Goal: Task Accomplishment & Management: Complete application form

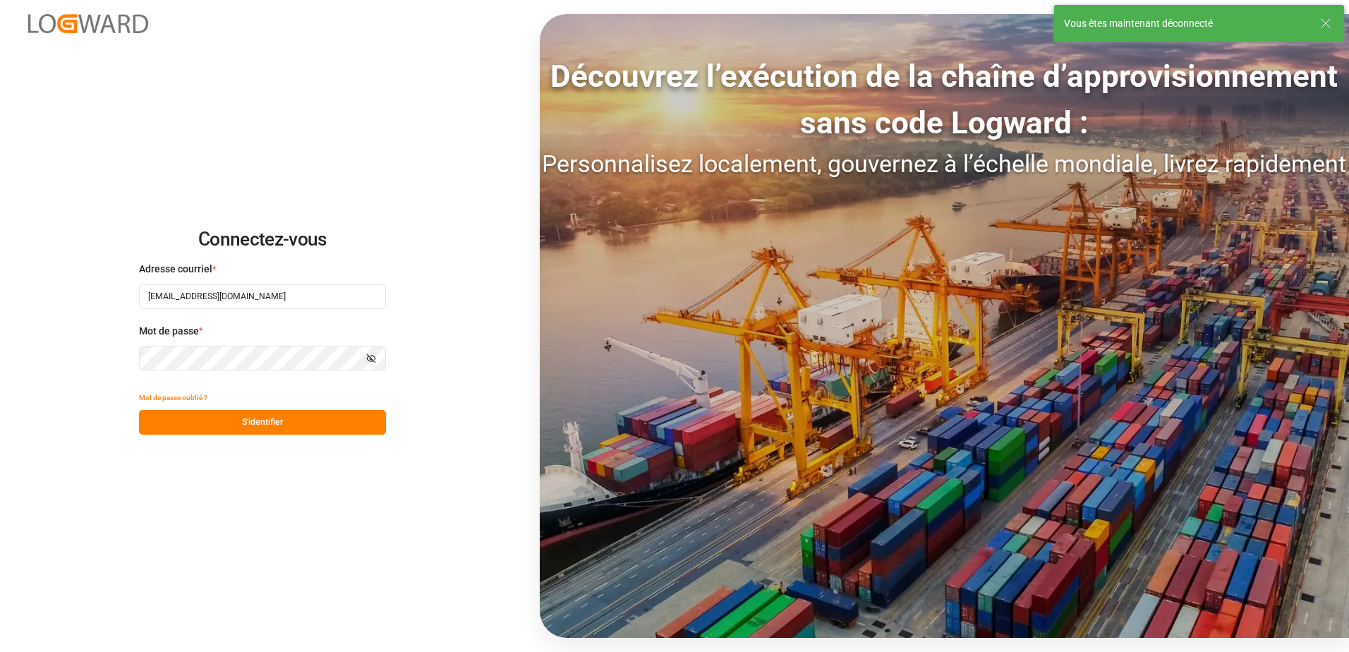
click at [266, 425] on button "S'identifier" at bounding box center [262, 422] width 247 height 25
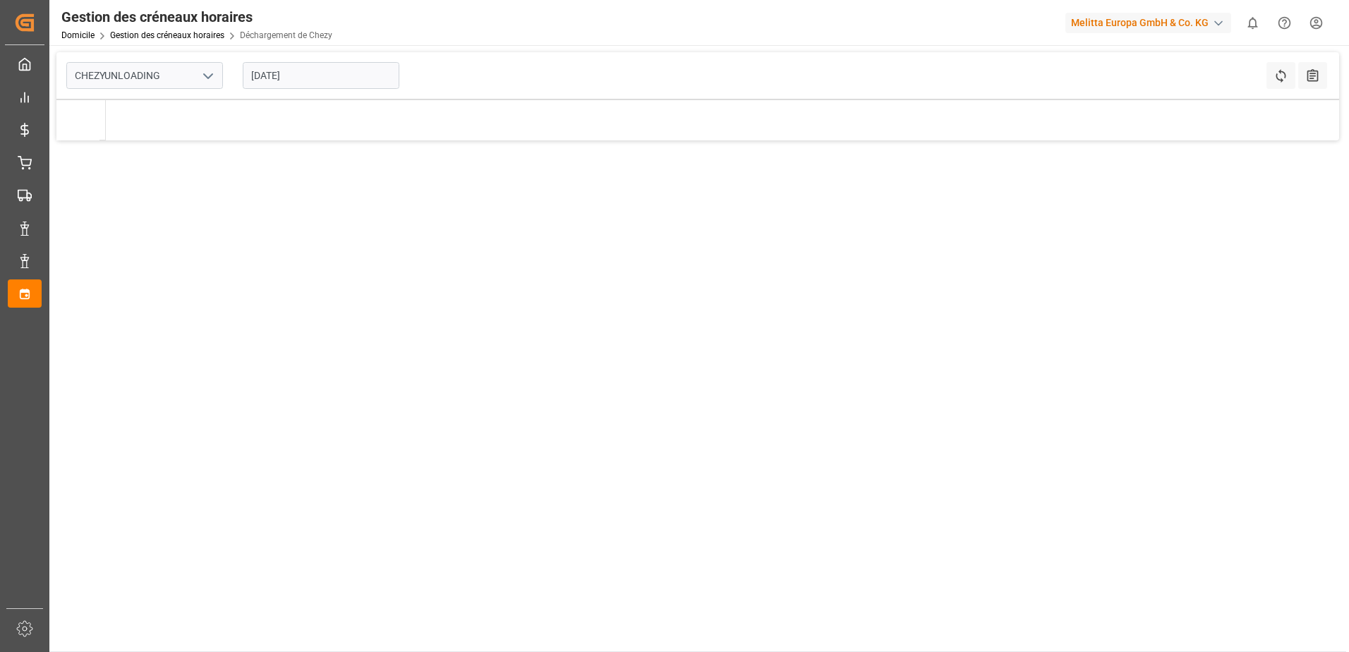
type input "Chezy Unloading"
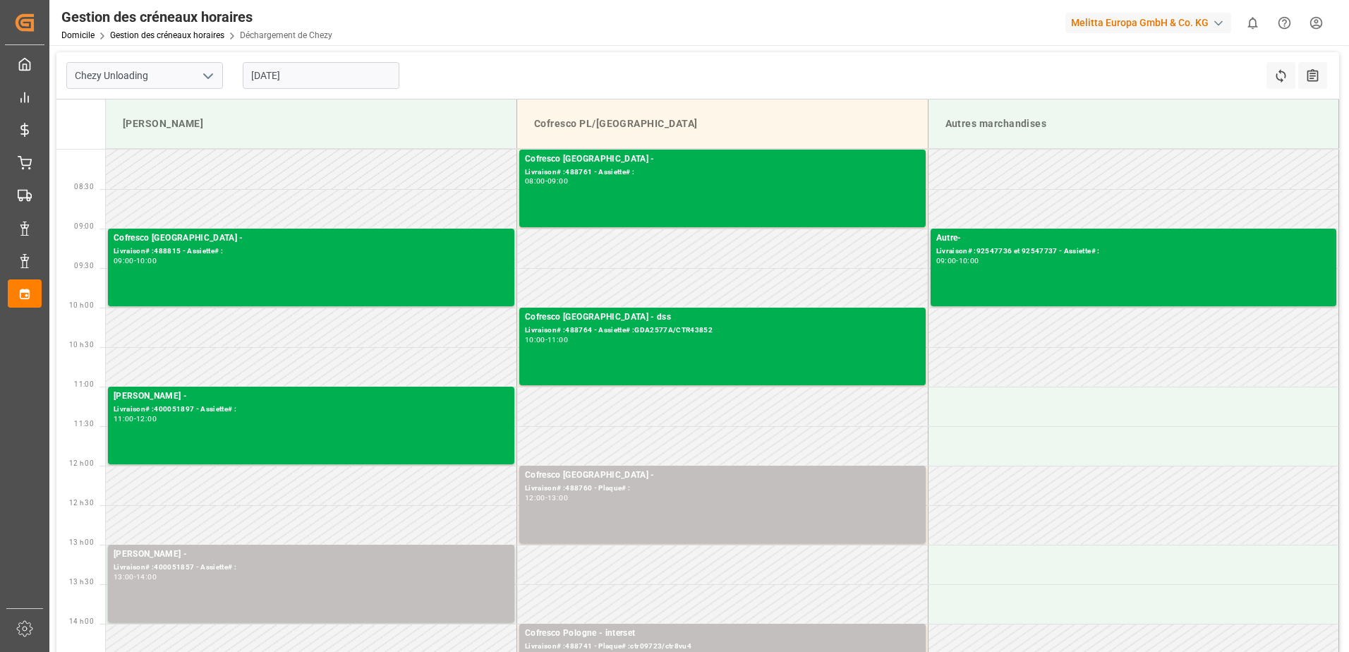
click at [362, 76] on input "[DATE]" at bounding box center [321, 75] width 157 height 27
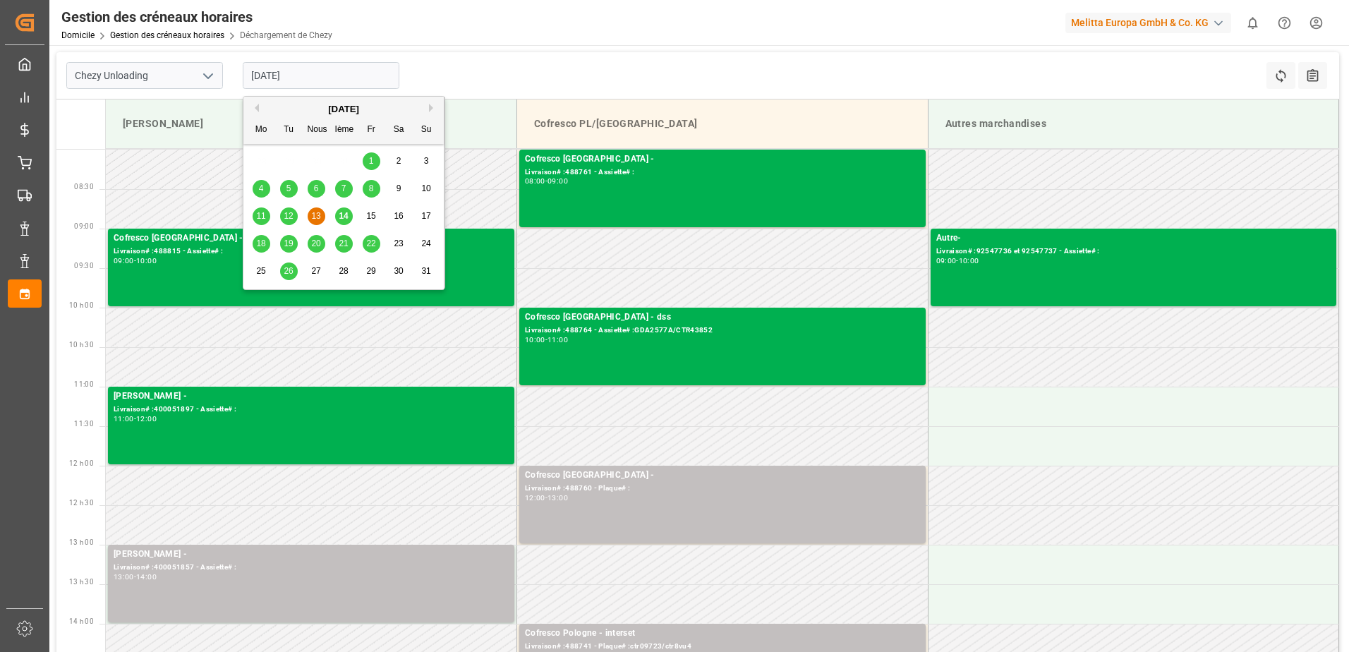
click at [343, 222] on div "14" at bounding box center [344, 216] width 18 height 17
type input "[DATE]"
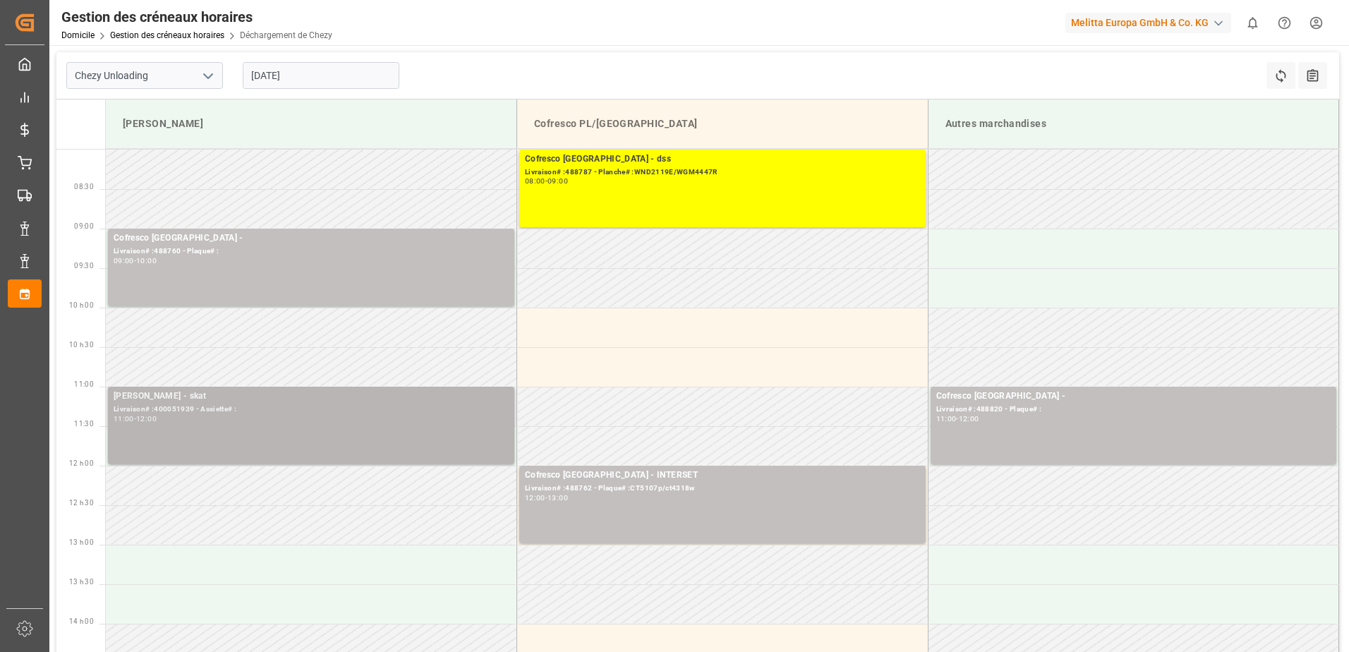
click at [410, 421] on div "11:00 - 12:00" at bounding box center [311, 420] width 395 height 8
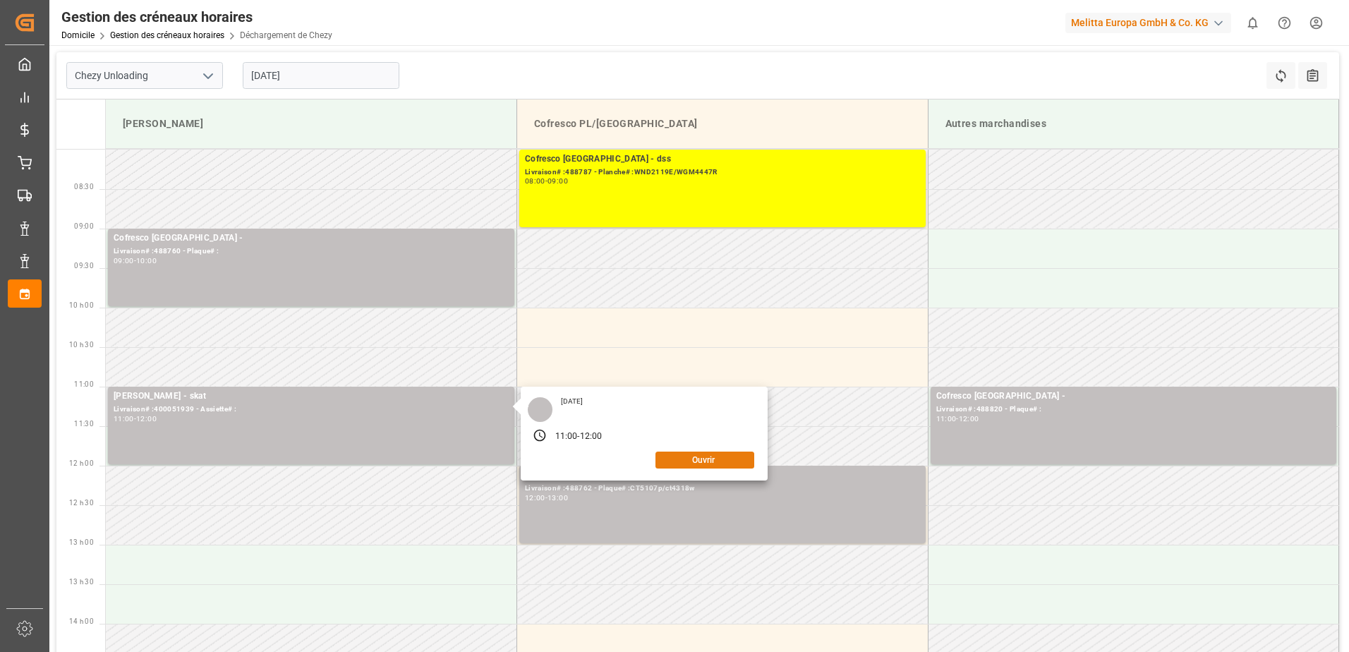
click at [708, 459] on button "Ouvrir" at bounding box center [705, 460] width 99 height 17
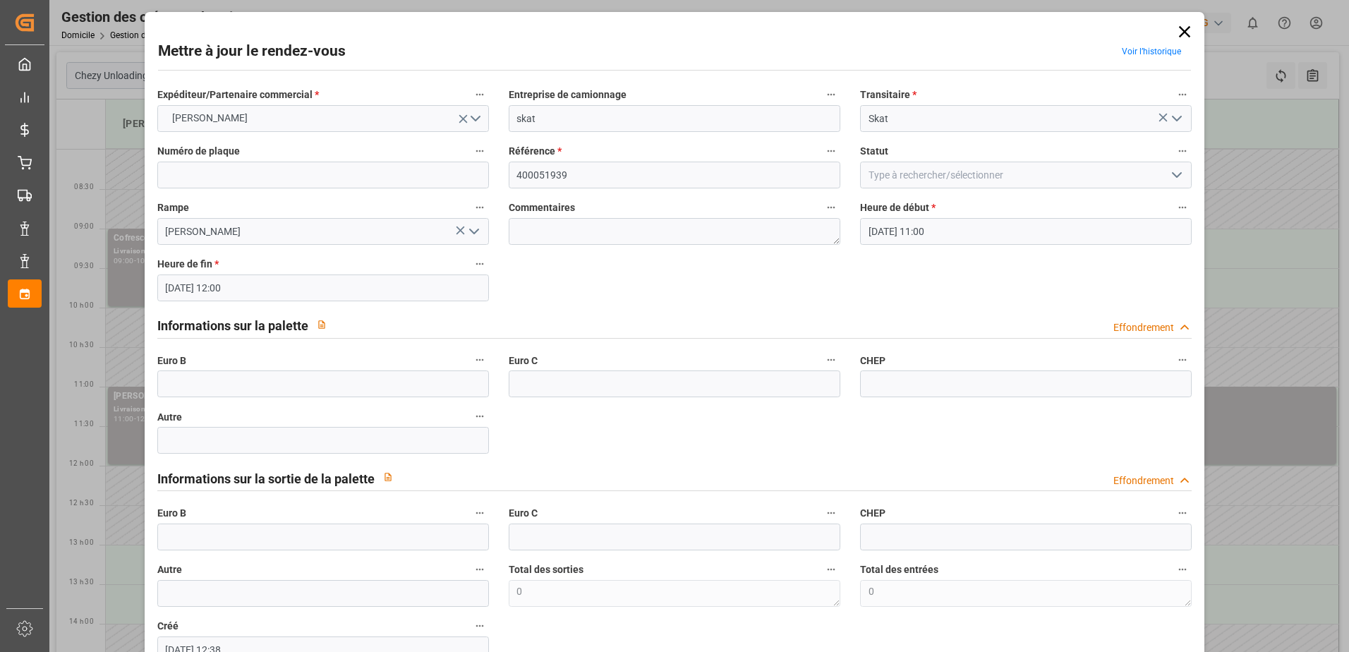
click at [1173, 174] on polyline "Ouvrir le menu" at bounding box center [1177, 175] width 8 height 4
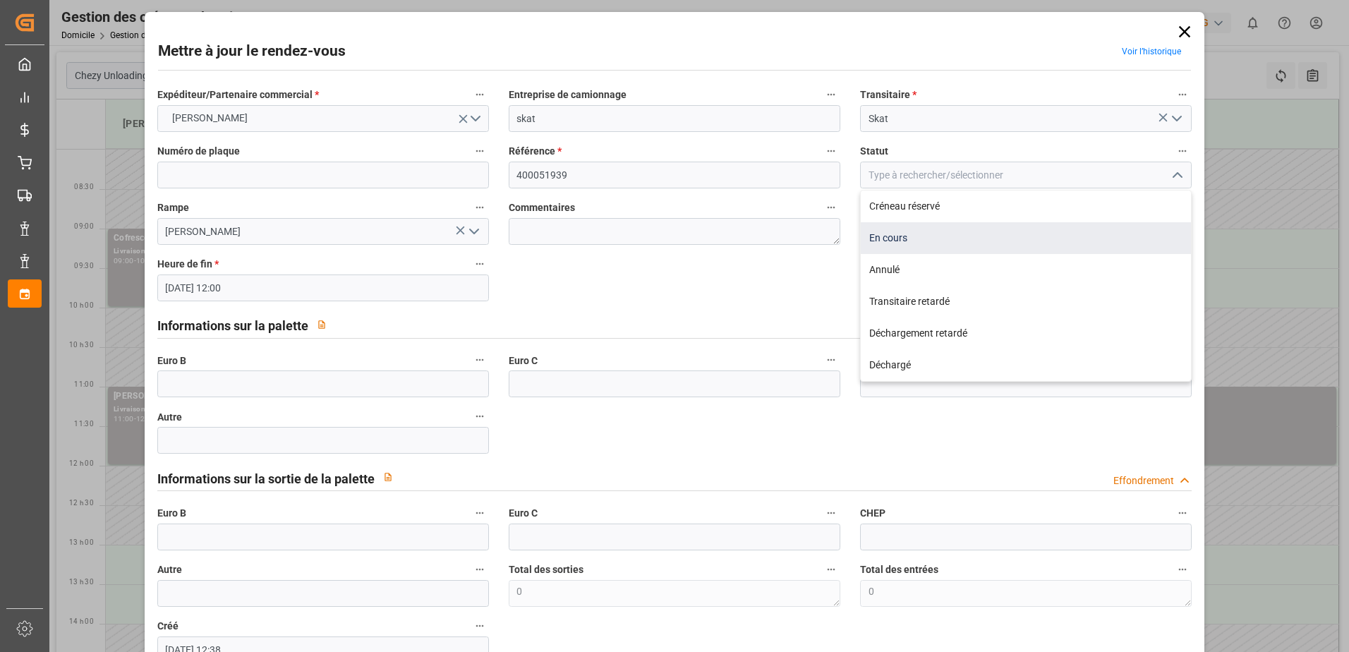
click at [1006, 241] on div "En cours" at bounding box center [1026, 238] width 330 height 32
type input "In Progress"
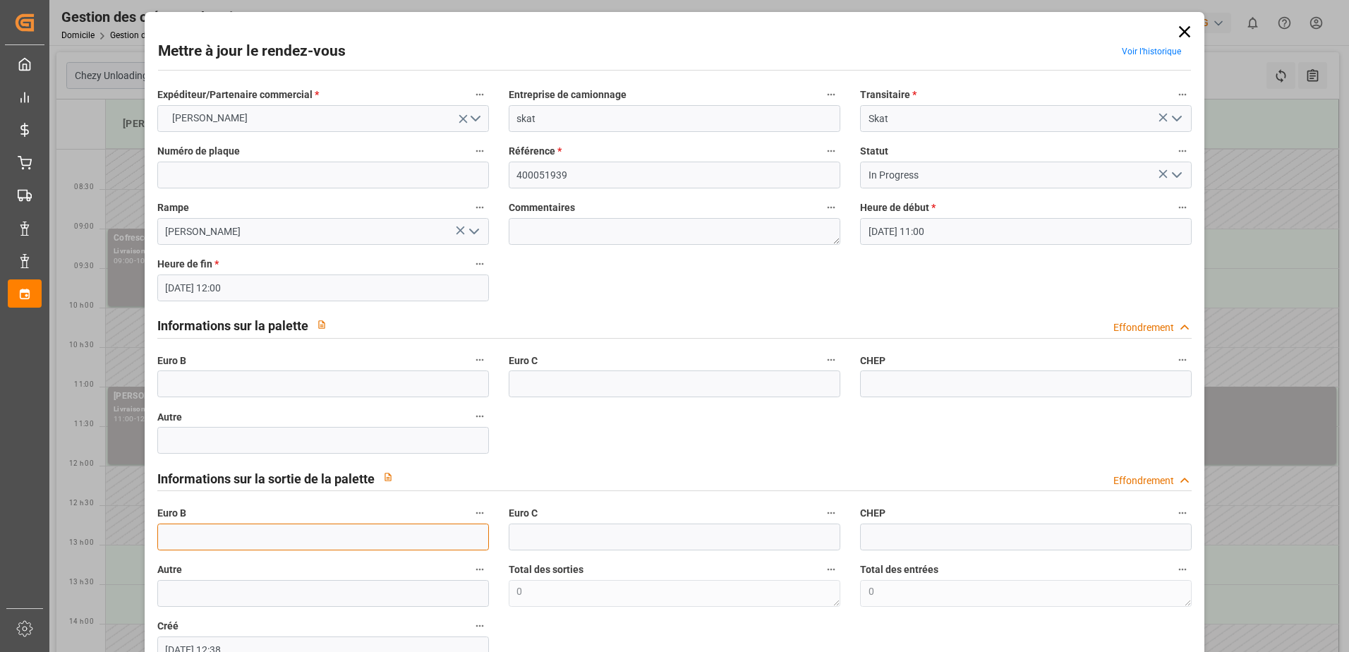
click at [238, 535] on input "text" at bounding box center [323, 537] width 332 height 27
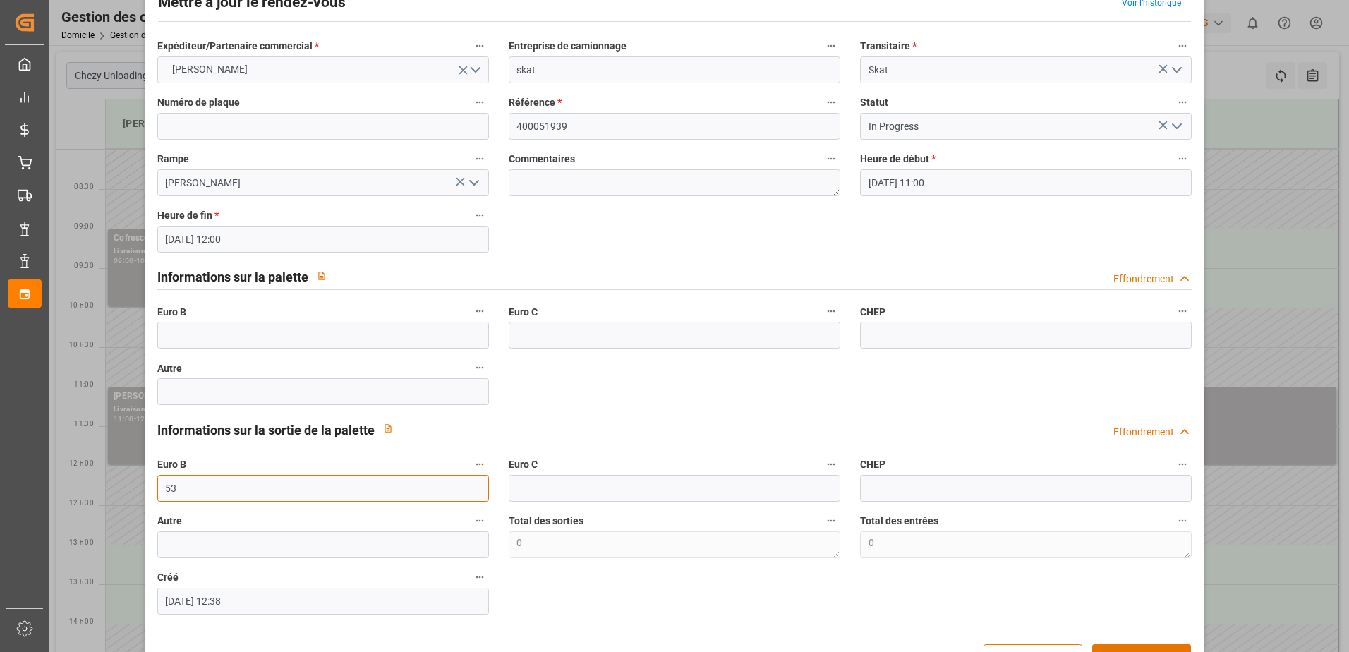
scroll to position [71, 0]
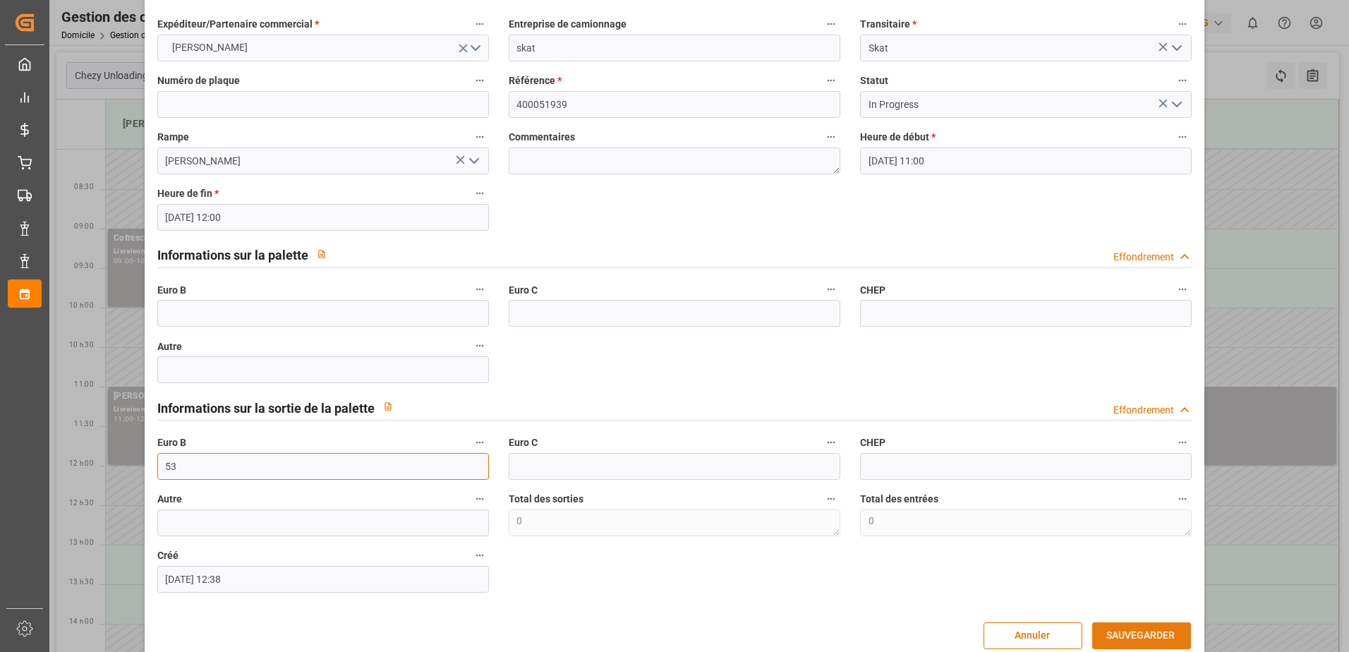
type input "53"
click at [1145, 632] on button "SAUVEGARDER" at bounding box center [1141, 635] width 99 height 27
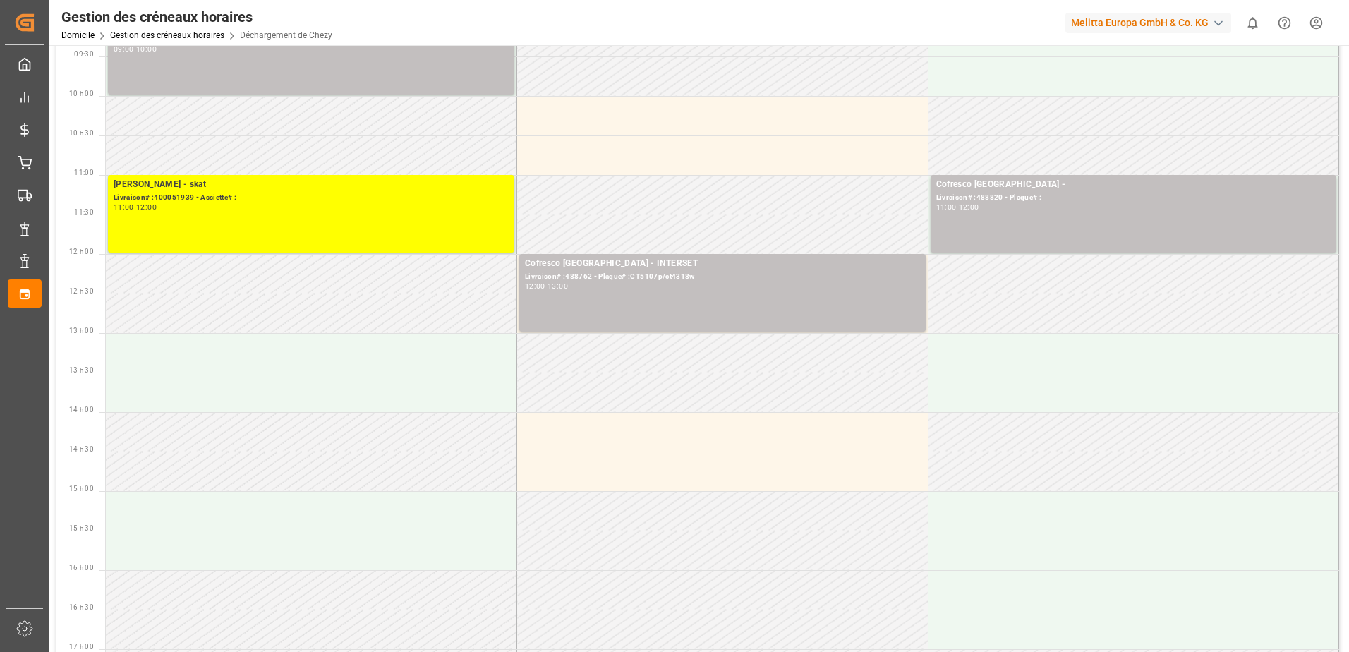
scroll to position [0, 0]
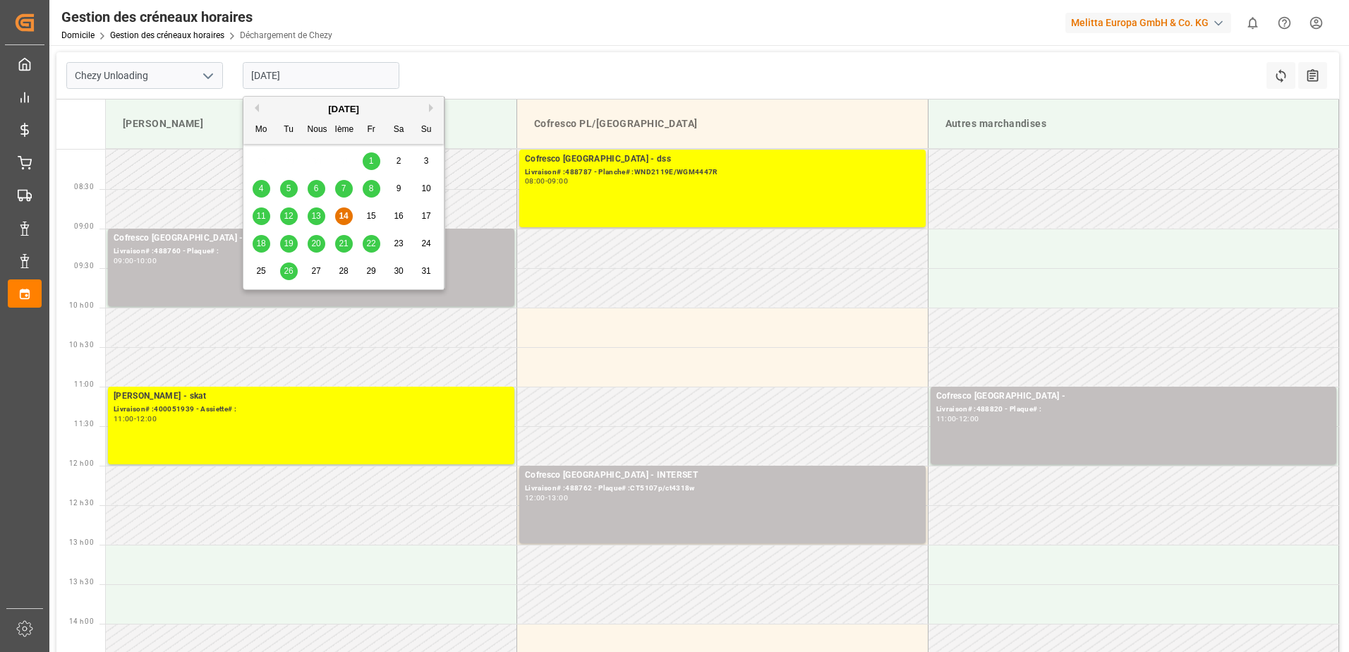
click at [308, 81] on input "[DATE]" at bounding box center [321, 75] width 157 height 27
click at [318, 217] on span "13" at bounding box center [315, 216] width 9 height 10
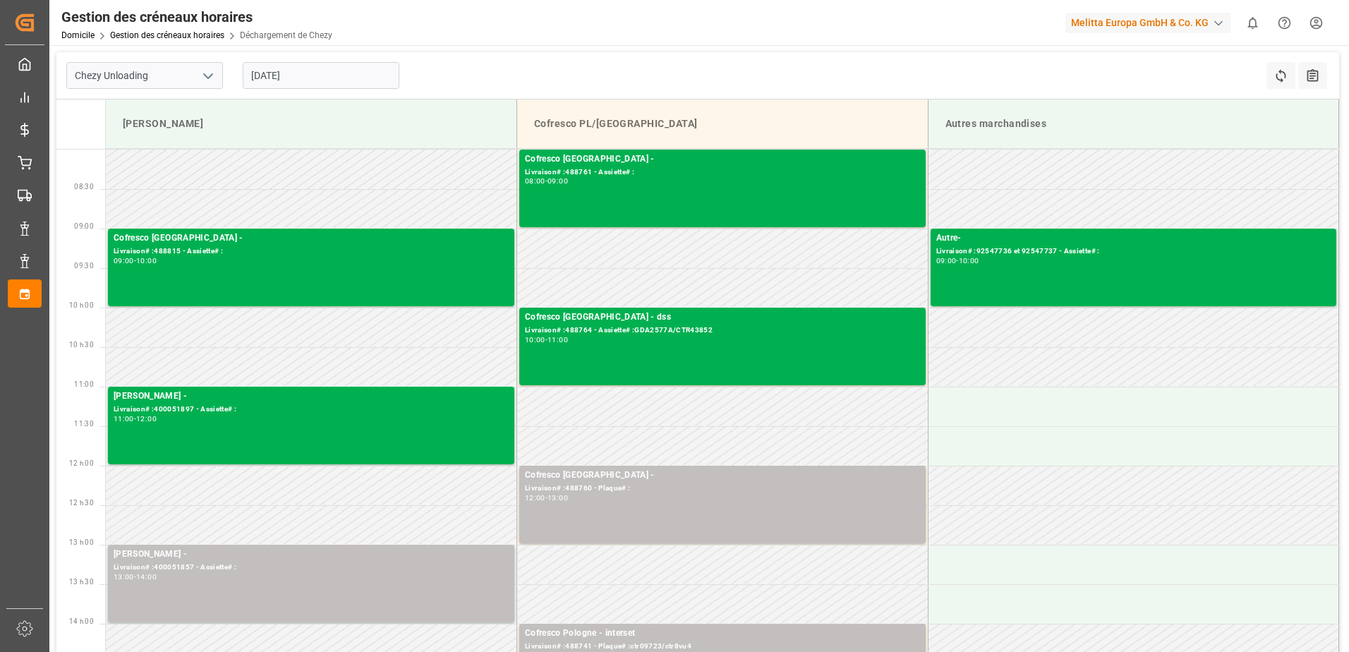
click at [324, 85] on input "[DATE]" at bounding box center [321, 75] width 157 height 27
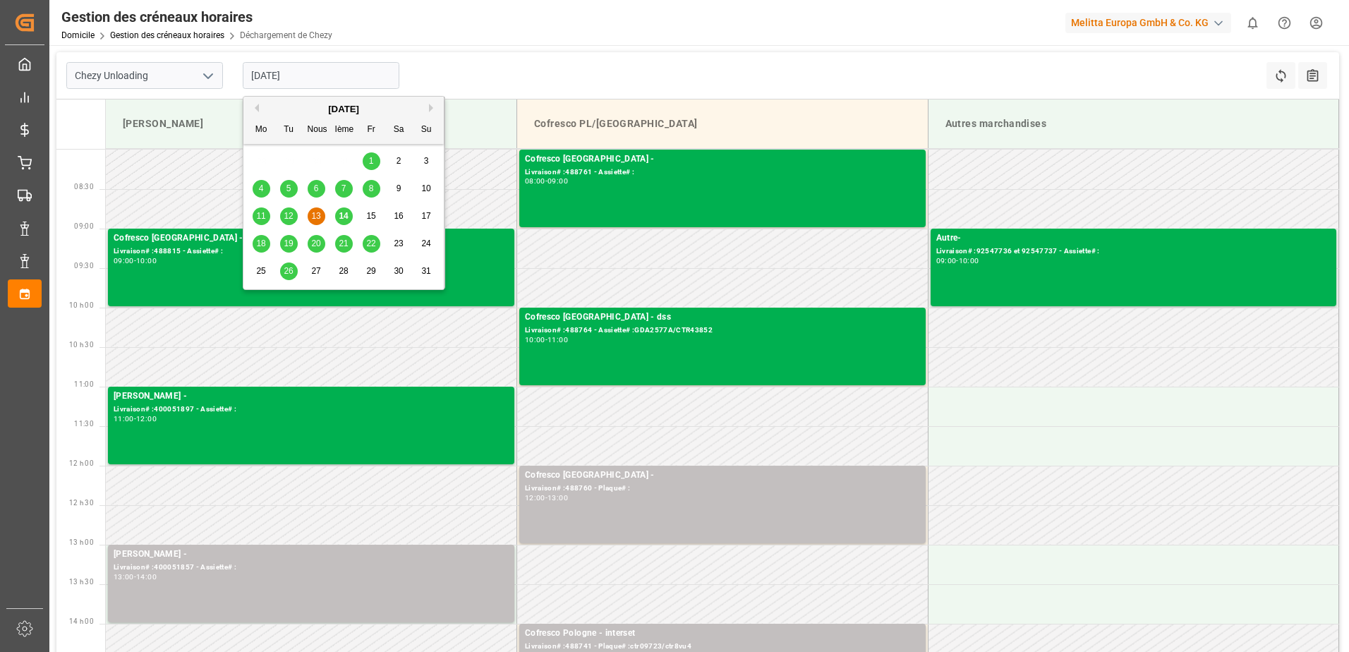
click at [270, 243] on div "18" at bounding box center [262, 244] width 18 height 17
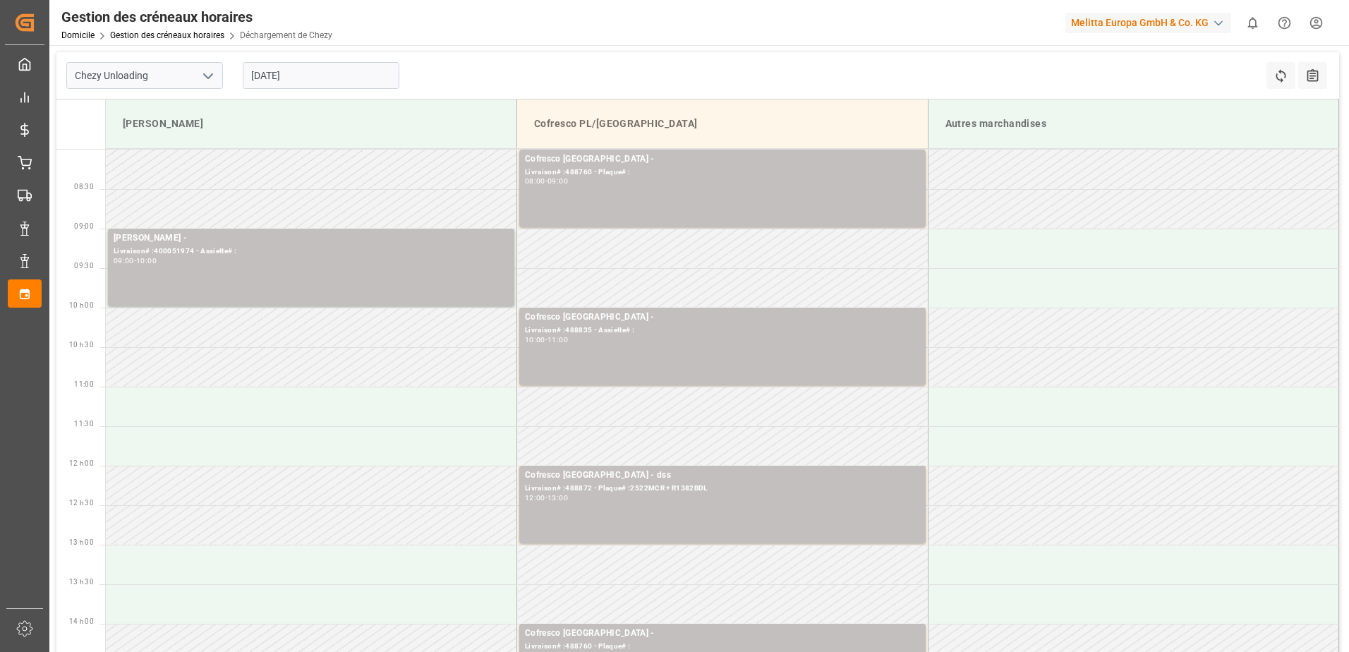
click at [345, 80] on input "[DATE]" at bounding box center [321, 75] width 157 height 27
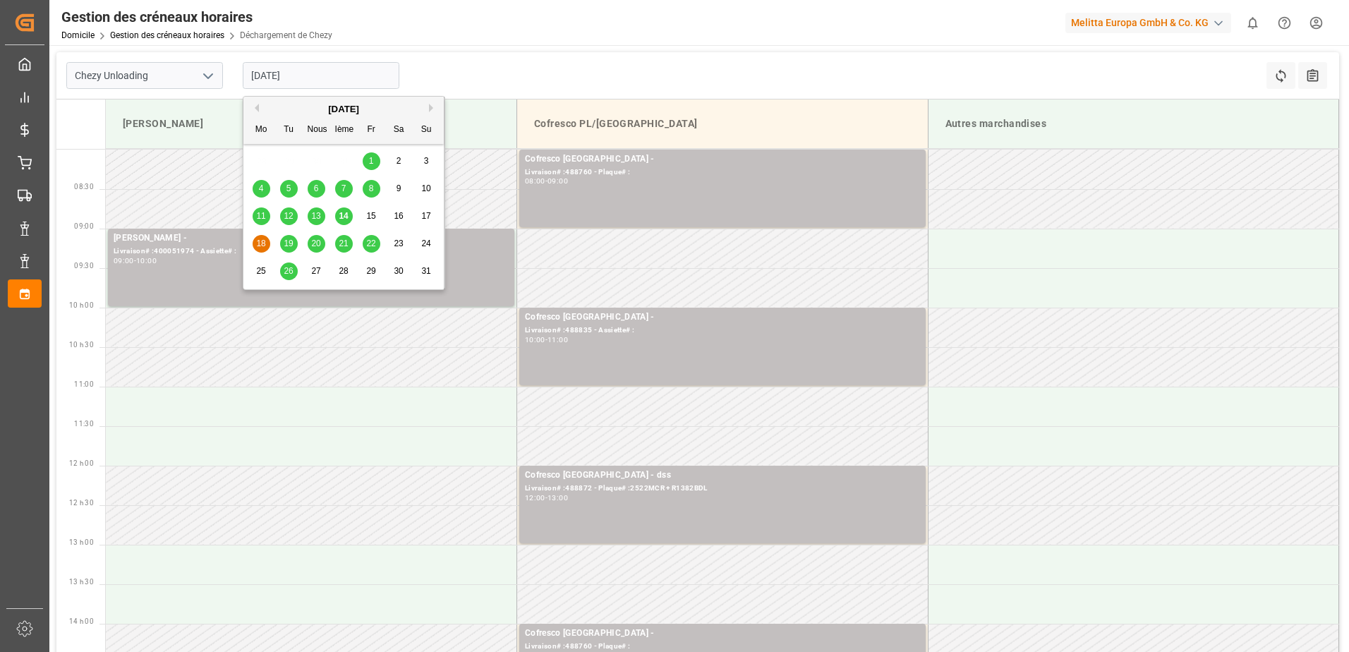
click at [346, 220] on span "14" at bounding box center [343, 216] width 9 height 10
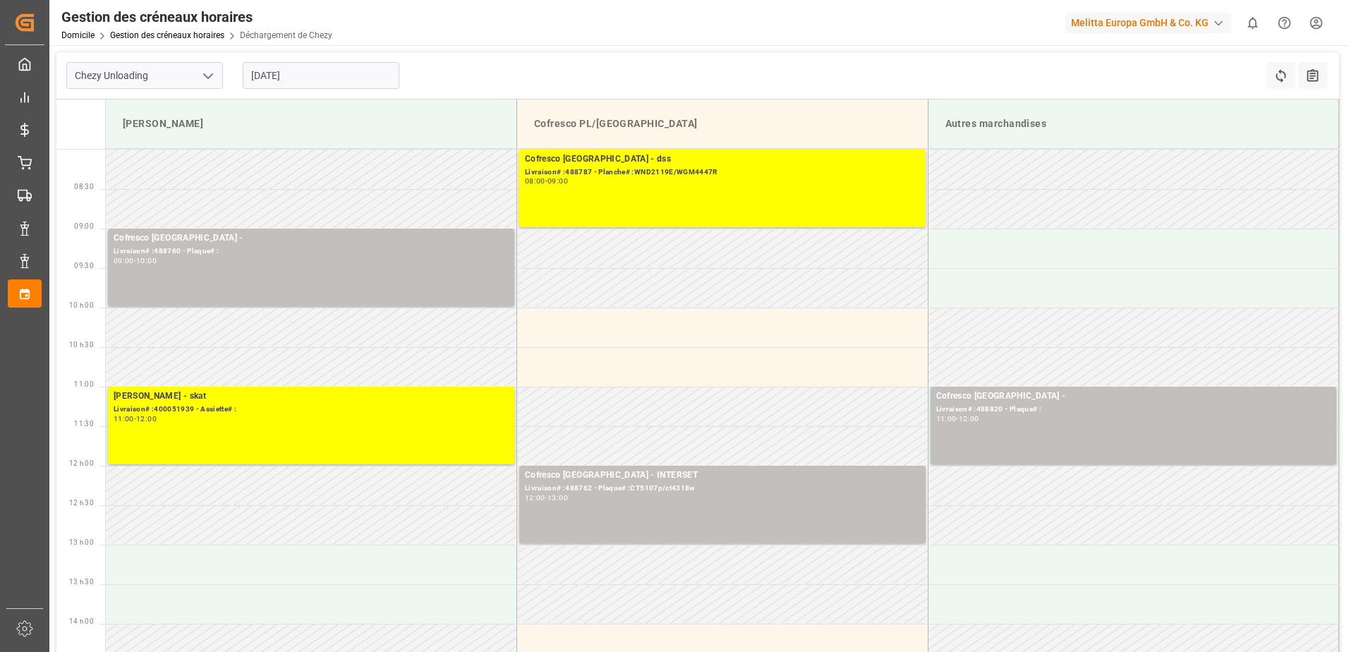
click at [361, 76] on input "[DATE]" at bounding box center [321, 75] width 157 height 27
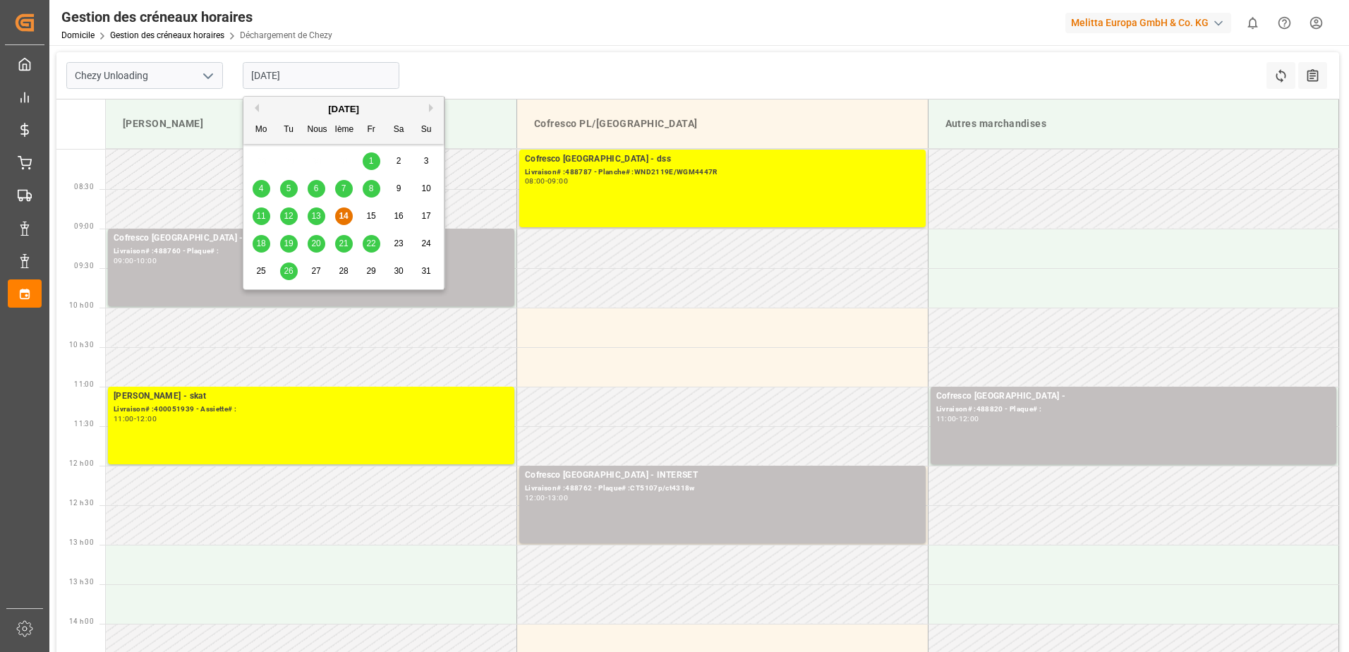
click at [258, 246] on span "18" at bounding box center [260, 244] width 9 height 10
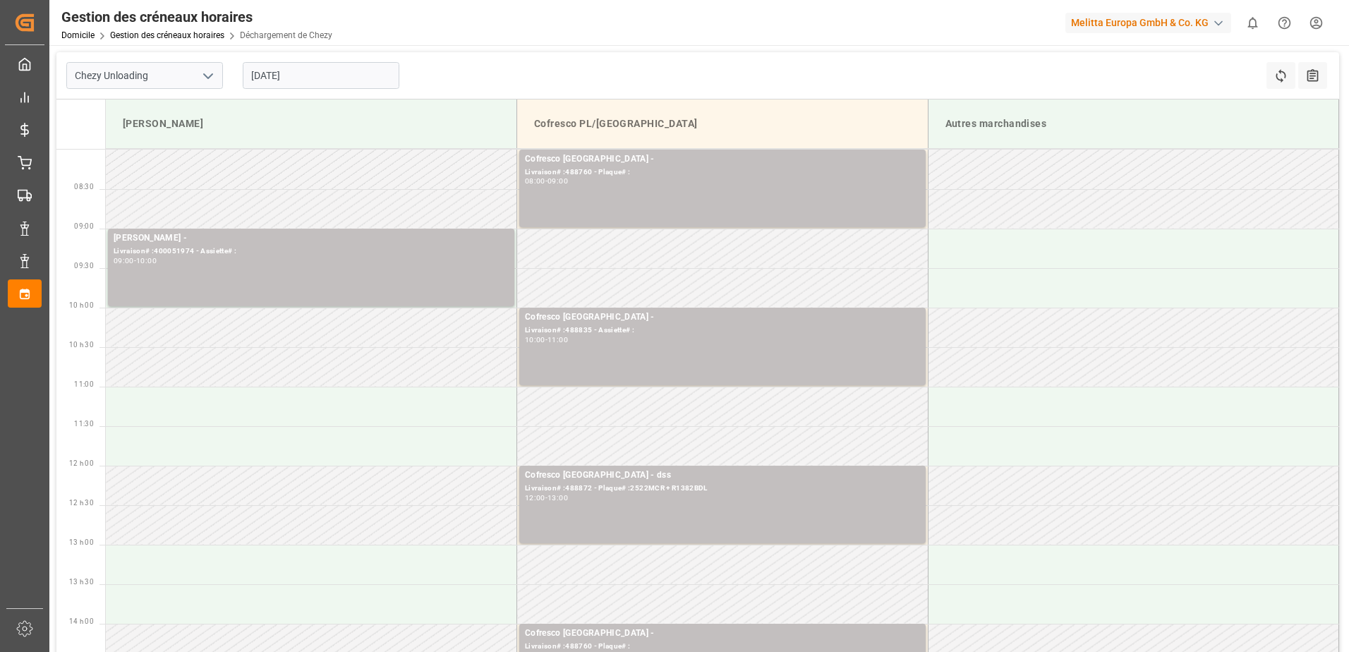
click at [314, 83] on input "[DATE]" at bounding box center [321, 75] width 157 height 27
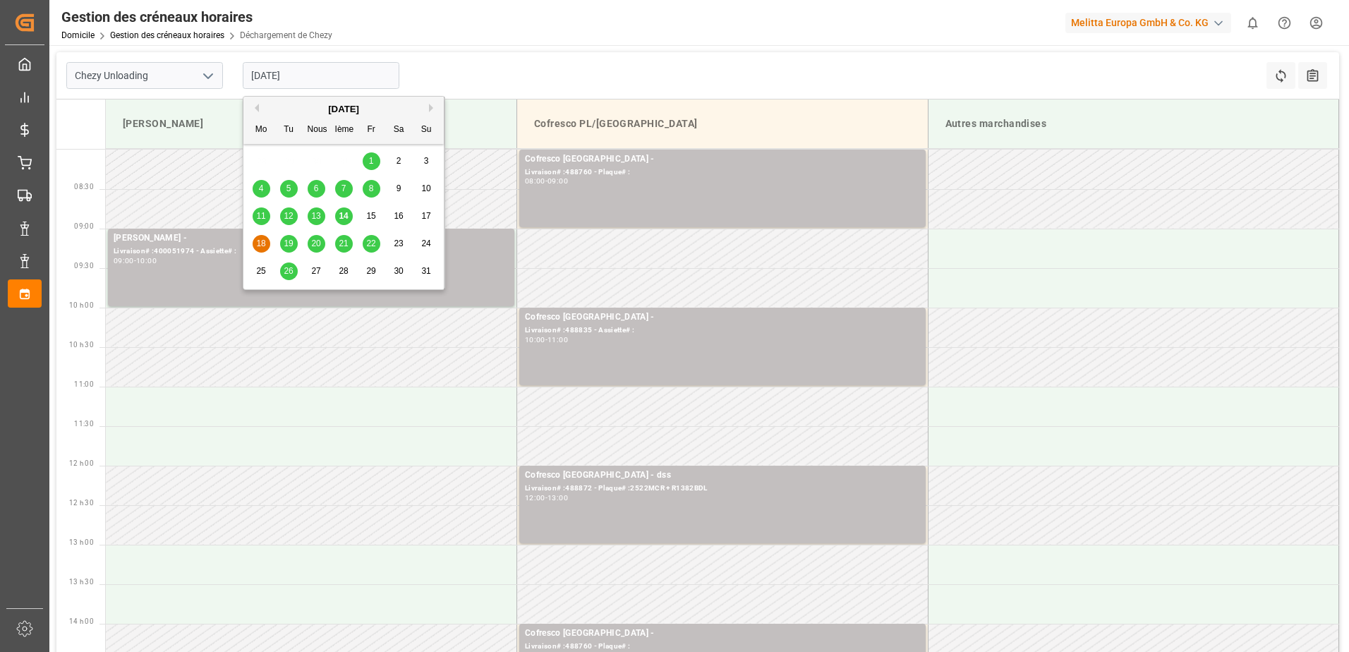
click at [291, 241] on span "19" at bounding box center [288, 244] width 9 height 10
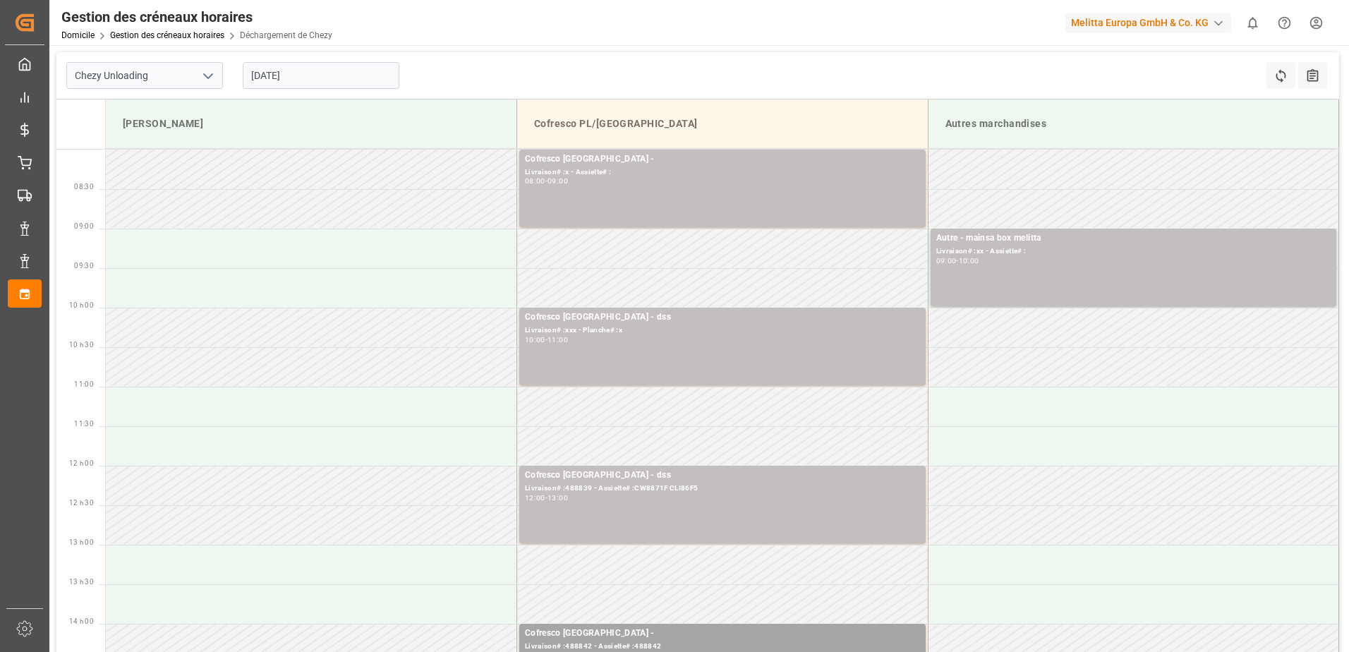
click at [301, 72] on input "[DATE]" at bounding box center [321, 75] width 157 height 27
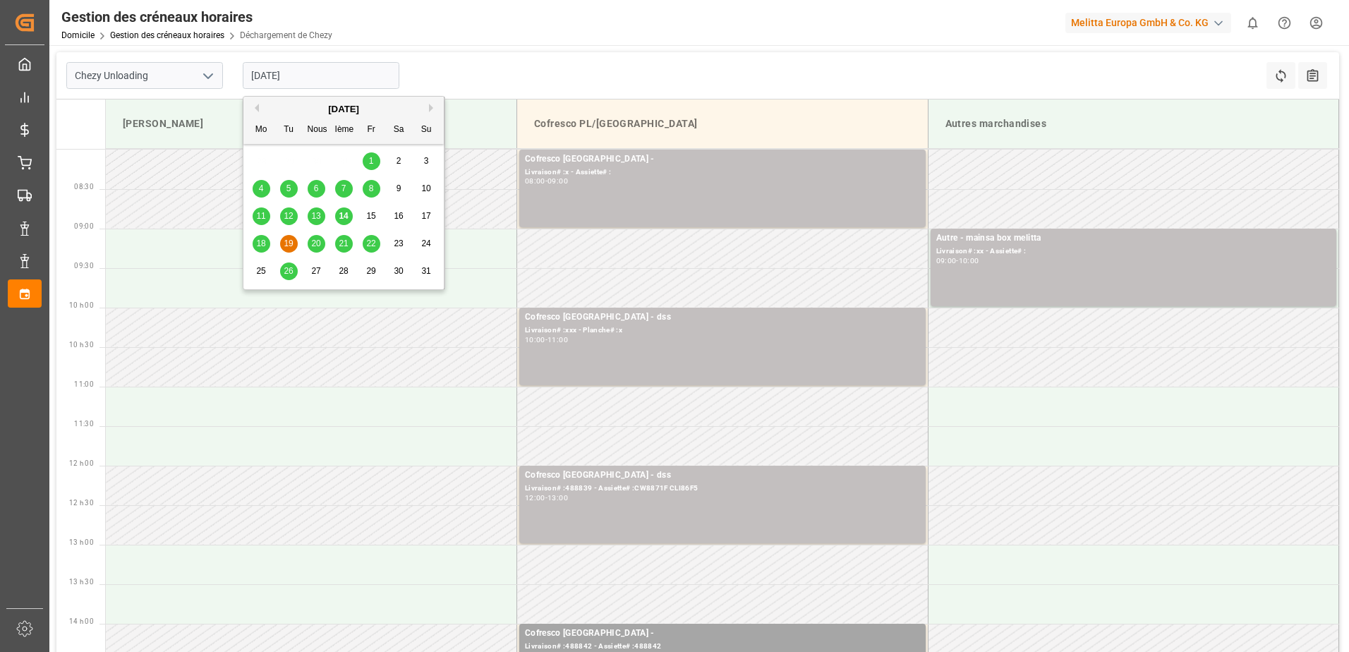
click at [298, 217] on div "11 12 13 14 15 16 17" at bounding box center [344, 217] width 193 height 28
click at [297, 217] on div "12" at bounding box center [289, 216] width 18 height 17
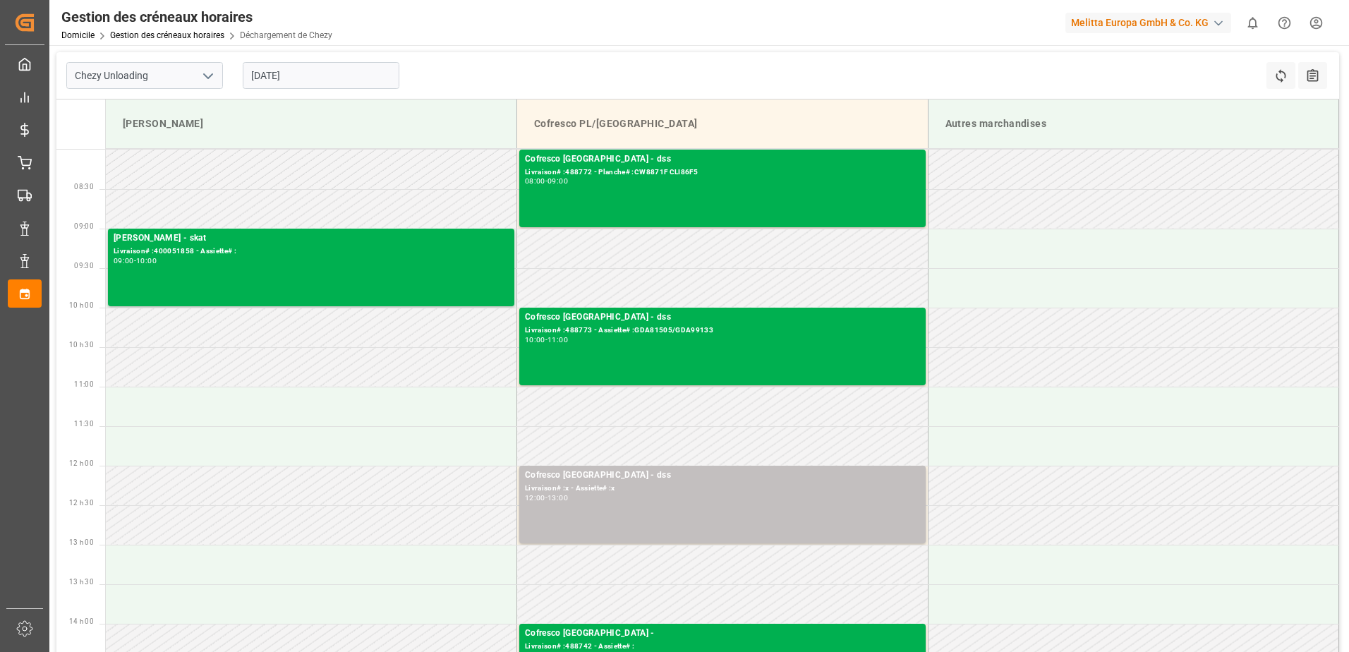
click at [341, 83] on input "[DATE]" at bounding box center [321, 75] width 157 height 27
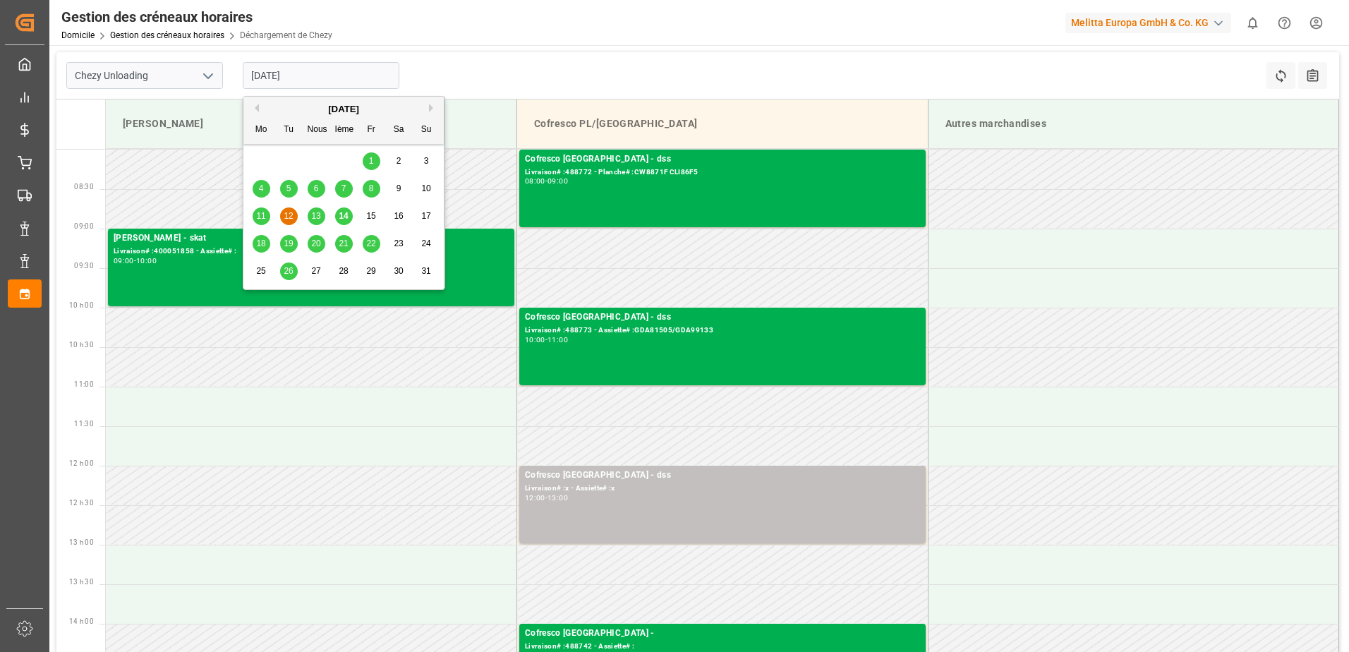
click at [319, 213] on span "13" at bounding box center [315, 216] width 9 height 10
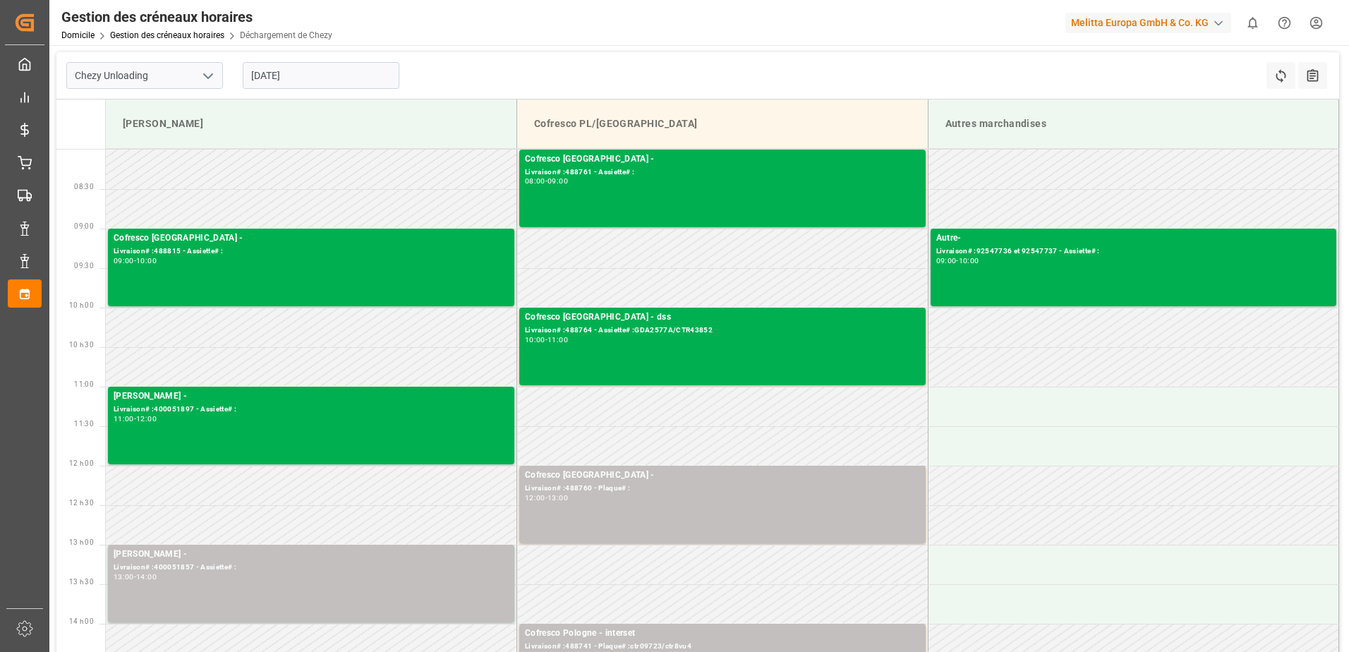
click at [356, 73] on input "[DATE]" at bounding box center [321, 75] width 157 height 27
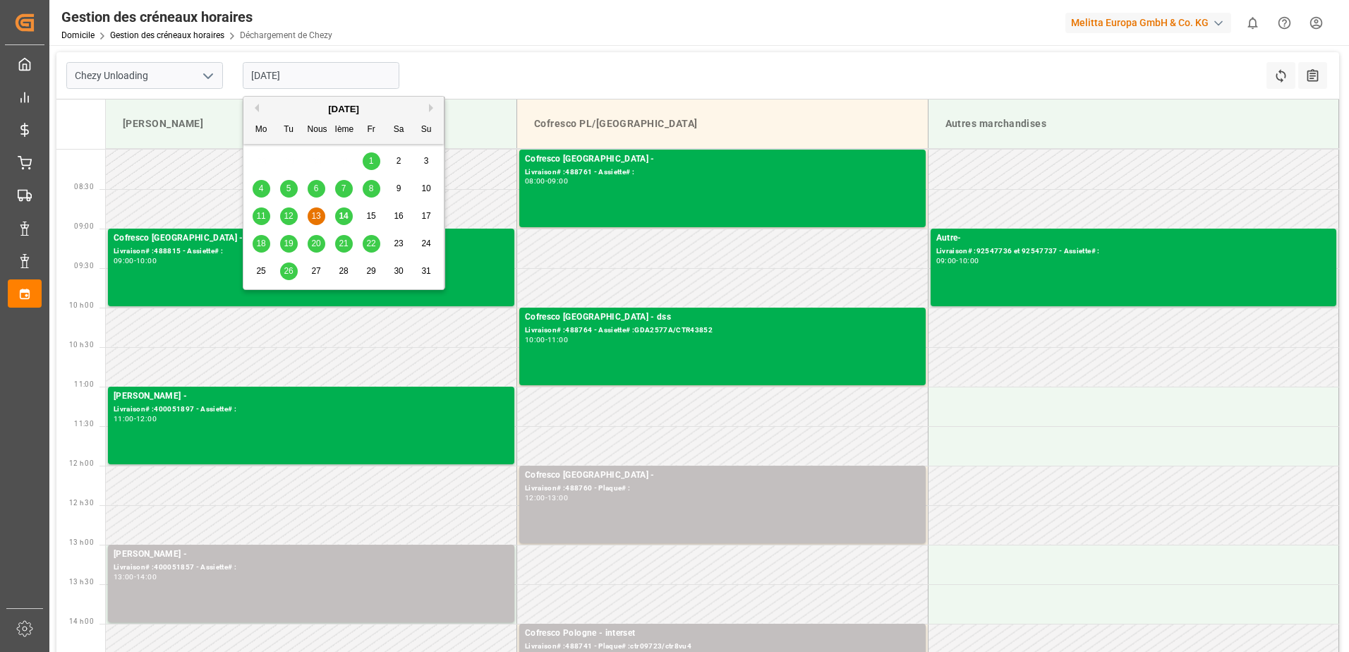
click at [341, 217] on span "14" at bounding box center [343, 216] width 9 height 10
type input "[DATE]"
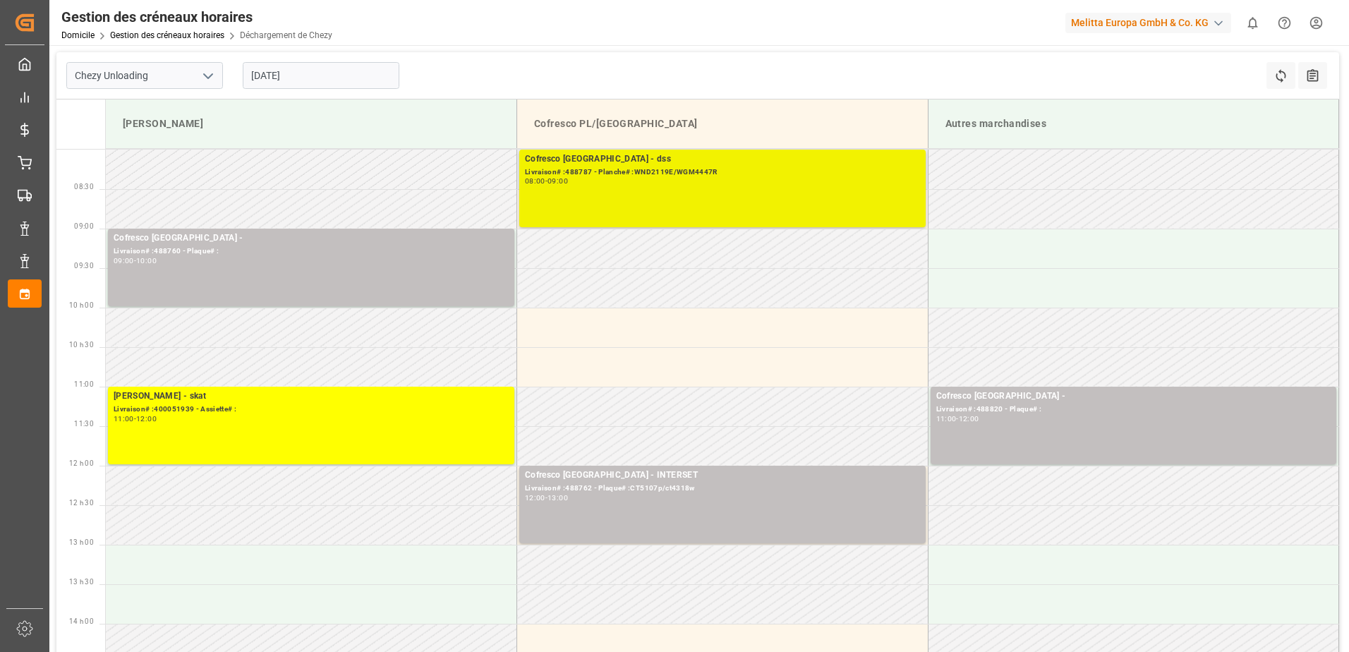
click at [842, 179] on div "08:00 - 09:00" at bounding box center [722, 182] width 395 height 8
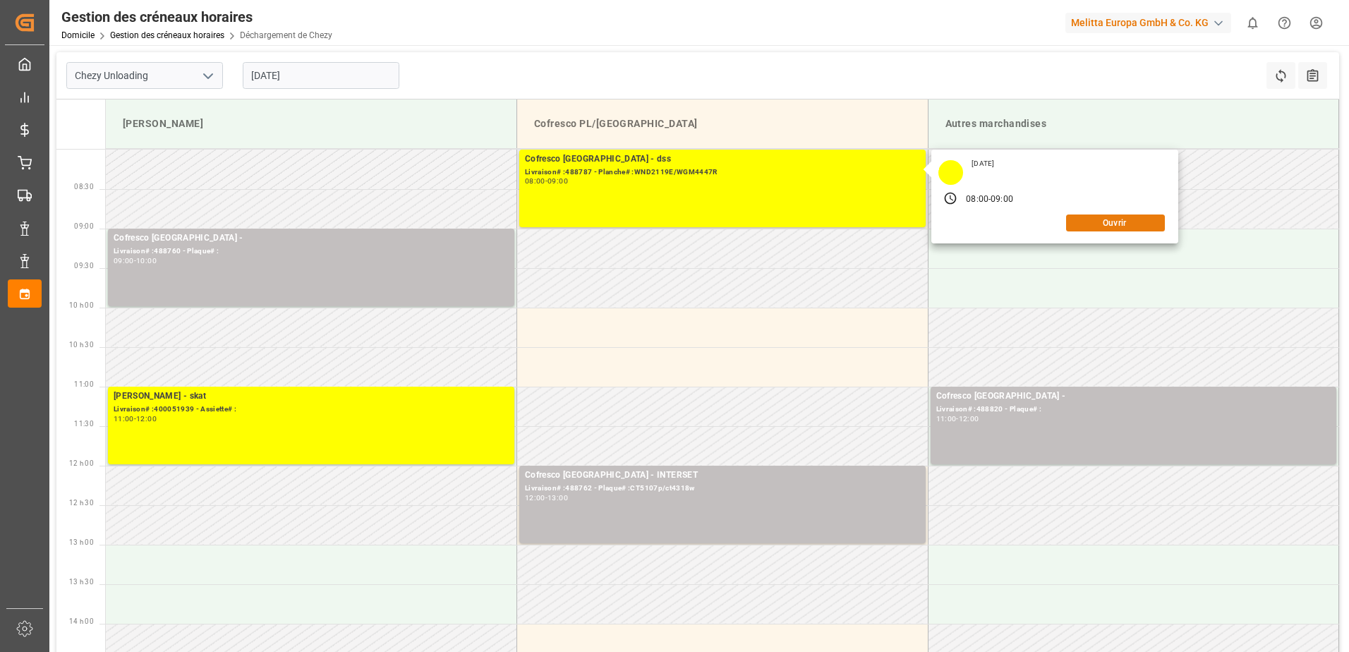
click at [1089, 223] on button "Ouvrir" at bounding box center [1115, 223] width 99 height 17
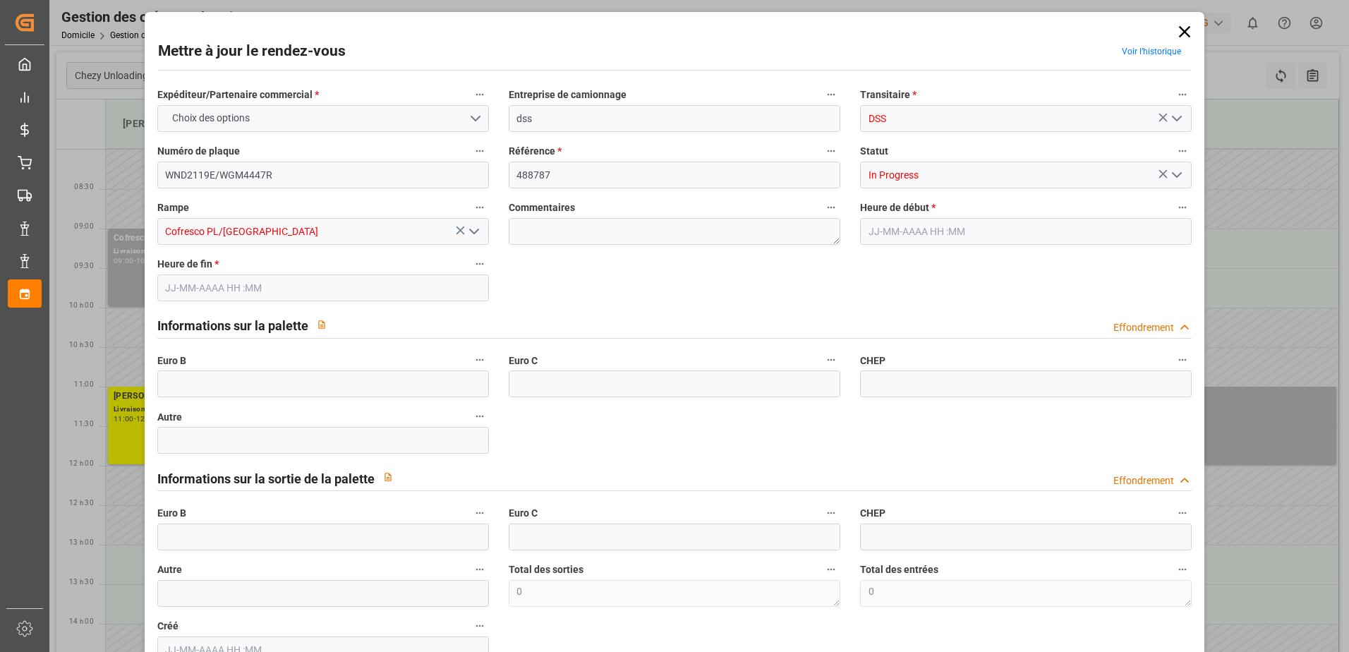
type input "[DATE] 08:00"
type input "[DATE] 09:00"
type input "[DATE] 07:59"
drag, startPoint x: 1178, startPoint y: 177, endPoint x: 1171, endPoint y: 187, distance: 12.1
click at [1178, 176] on icon "Ouvrir le menu" at bounding box center [1177, 175] width 17 height 17
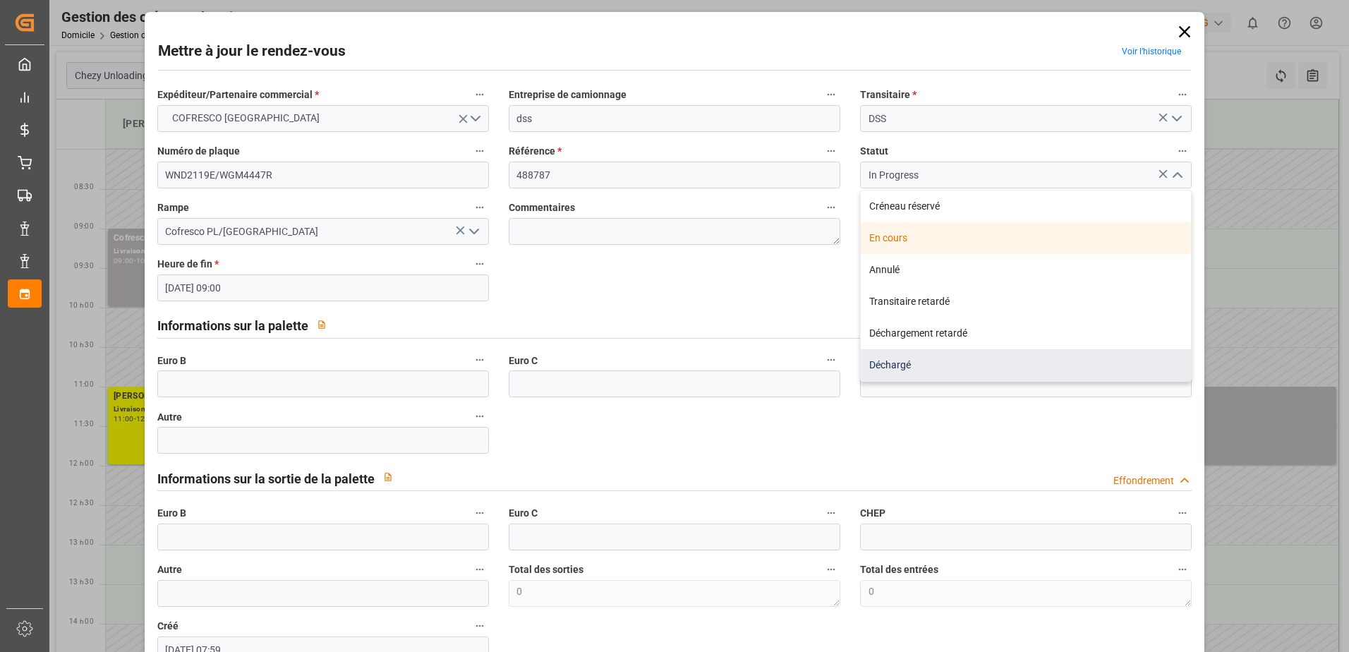
click at [974, 378] on div "Déchargé" at bounding box center [1026, 365] width 330 height 32
type input "Unloaded"
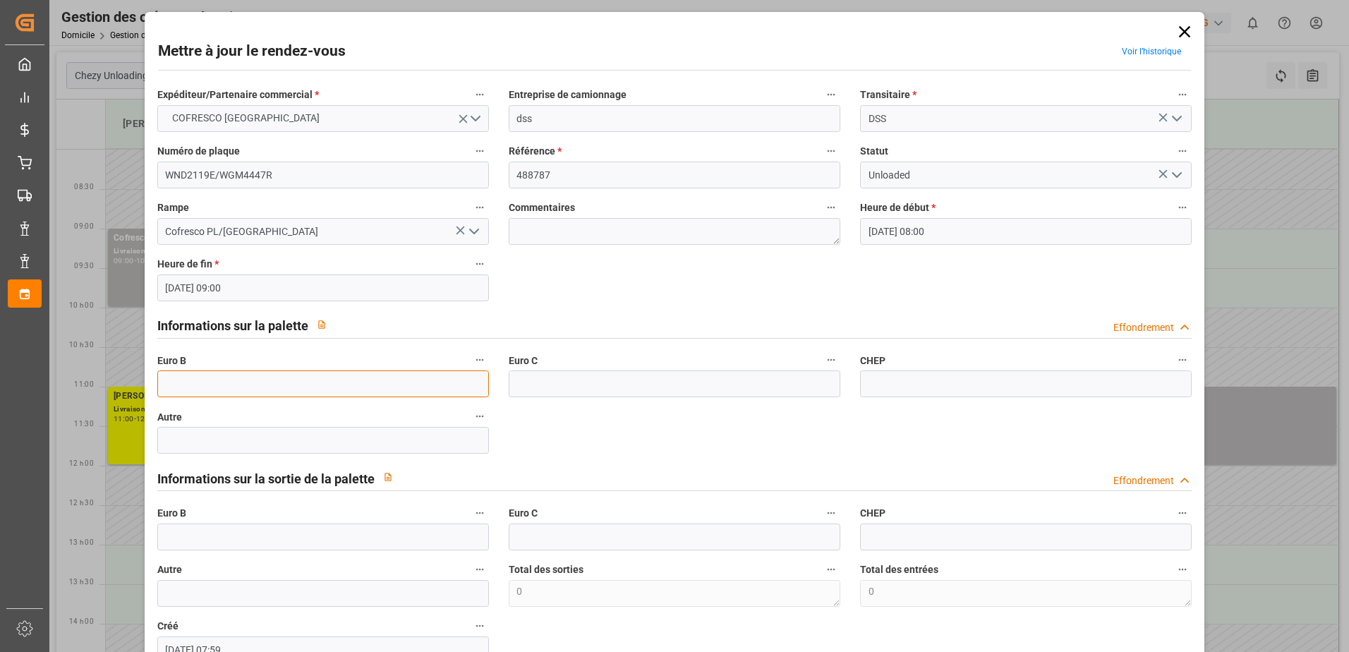
click at [330, 397] on input "text" at bounding box center [323, 383] width 332 height 27
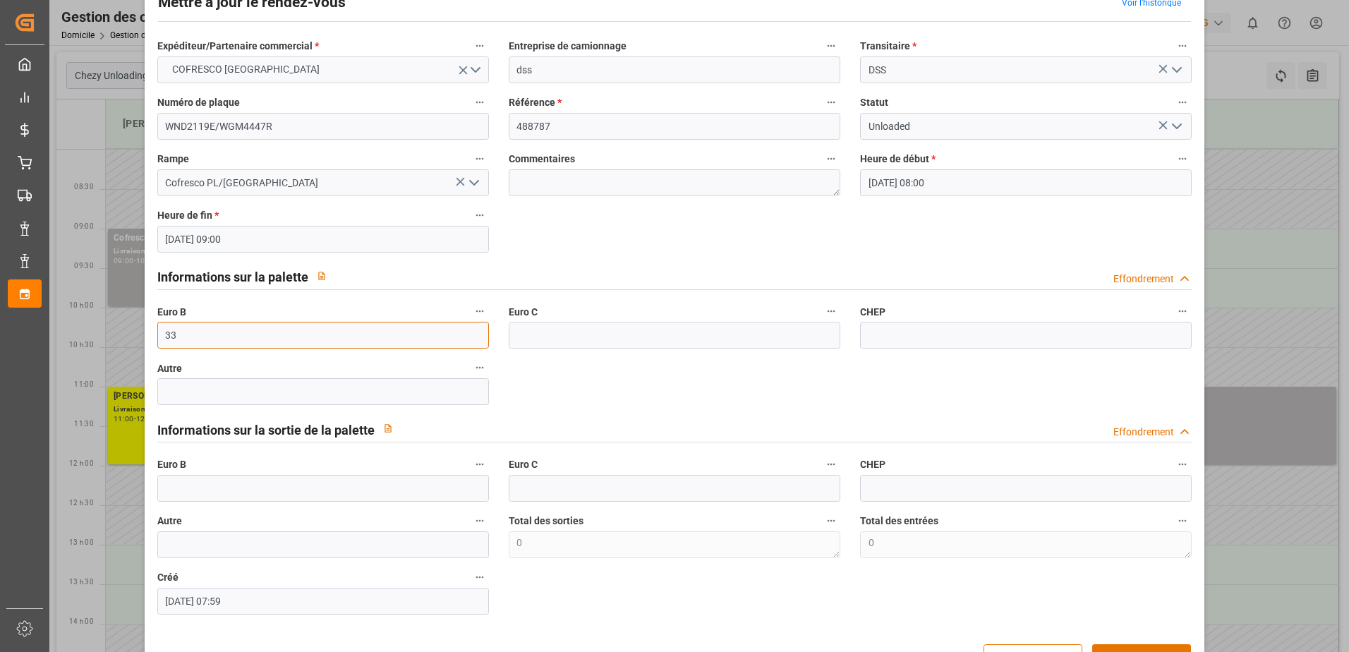
scroll to position [93, 0]
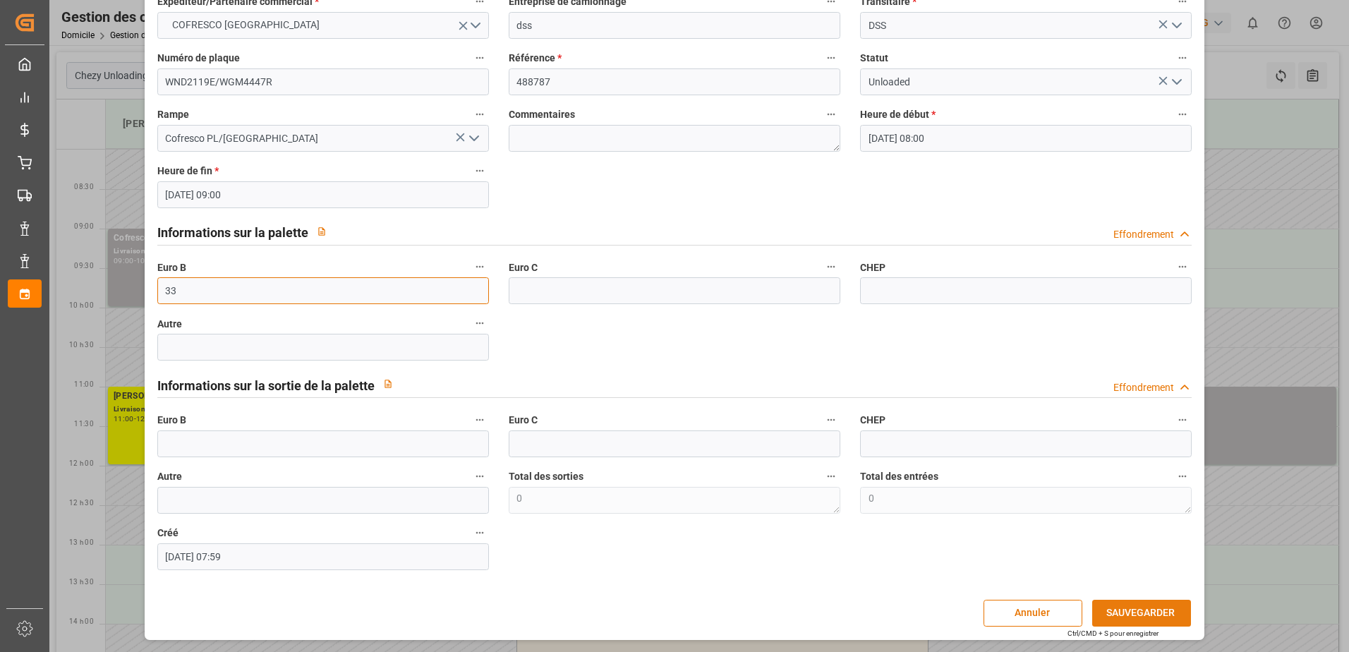
type input "33"
click at [1111, 610] on button "SAUVEGARDER" at bounding box center [1141, 613] width 99 height 27
